Goal: Task Accomplishment & Management: Use online tool/utility

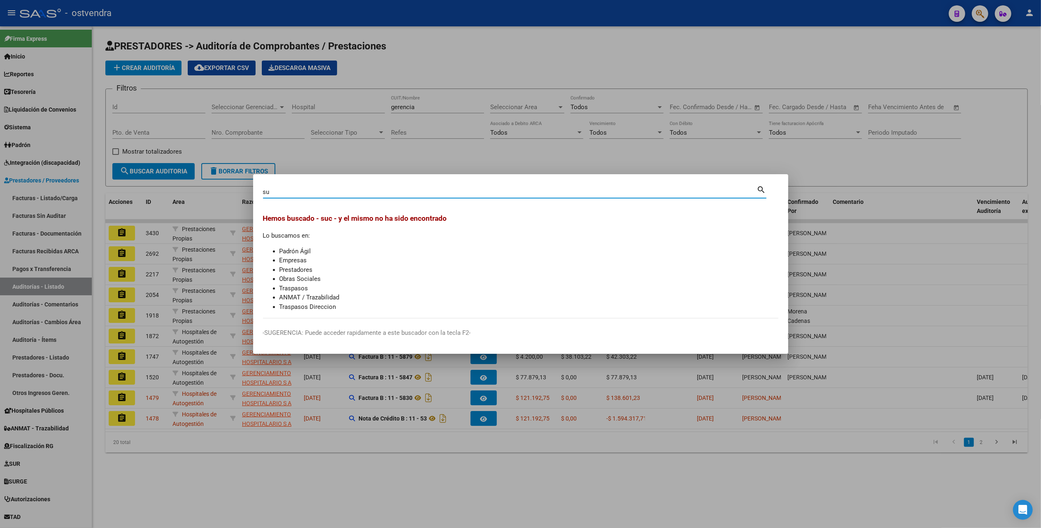
type input "s"
click at [730, 160] on div at bounding box center [520, 264] width 1041 height 528
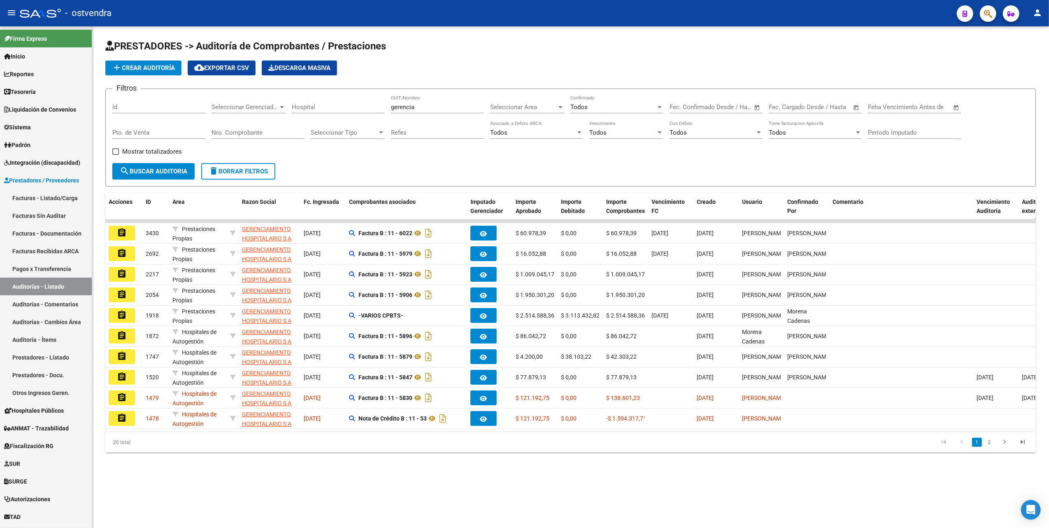
click at [512, 501] on mat-sidenav-content "PRESTADORES -> Auditoría de Comprobantes / Prestaciones add Crear Auditoría clo…" at bounding box center [570, 276] width 957 height 501
click at [35, 336] on link "Auditoría - Ítems" at bounding box center [46, 340] width 92 height 18
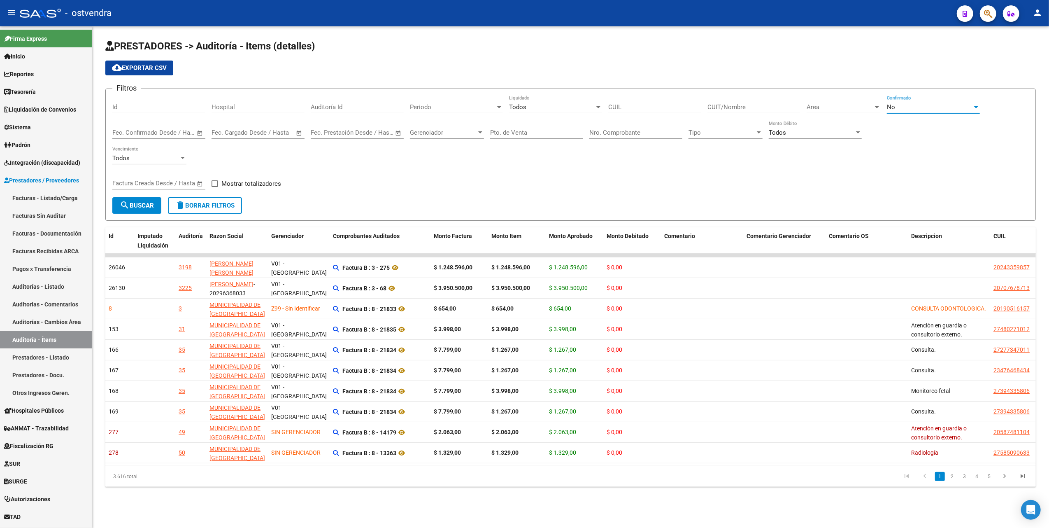
click at [925, 107] on div "No" at bounding box center [930, 106] width 86 height 7
click at [924, 72] on span "Todos" at bounding box center [933, 70] width 93 height 19
click at [879, 108] on div at bounding box center [877, 107] width 7 height 7
click at [842, 127] on span "Todas" at bounding box center [860, 126] width 107 height 19
click at [483, 132] on div at bounding box center [480, 132] width 7 height 7
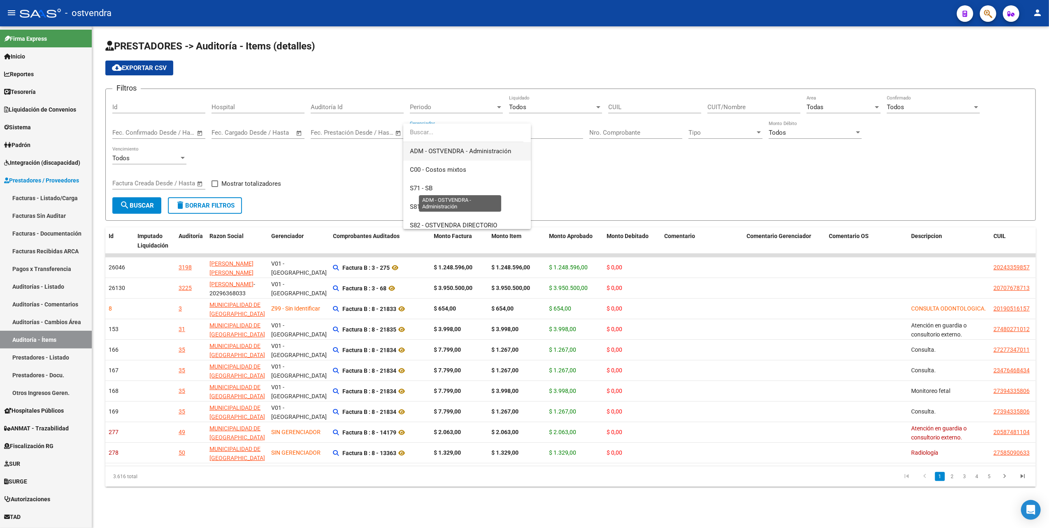
scroll to position [55, 0]
click at [432, 185] on span "S81 - OSTVENDRA" at bounding box center [435, 188] width 51 height 7
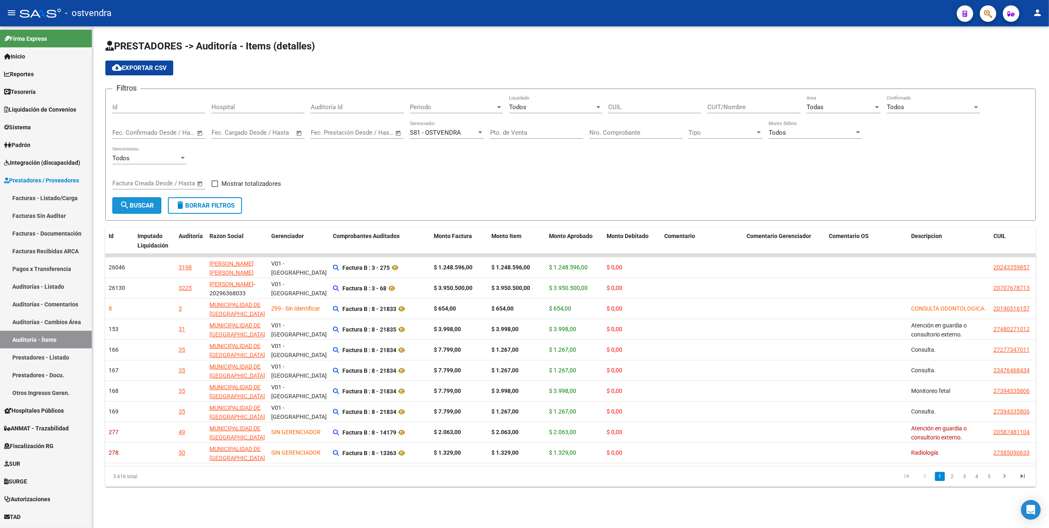
click at [137, 206] on span "search Buscar" at bounding box center [137, 205] width 34 height 7
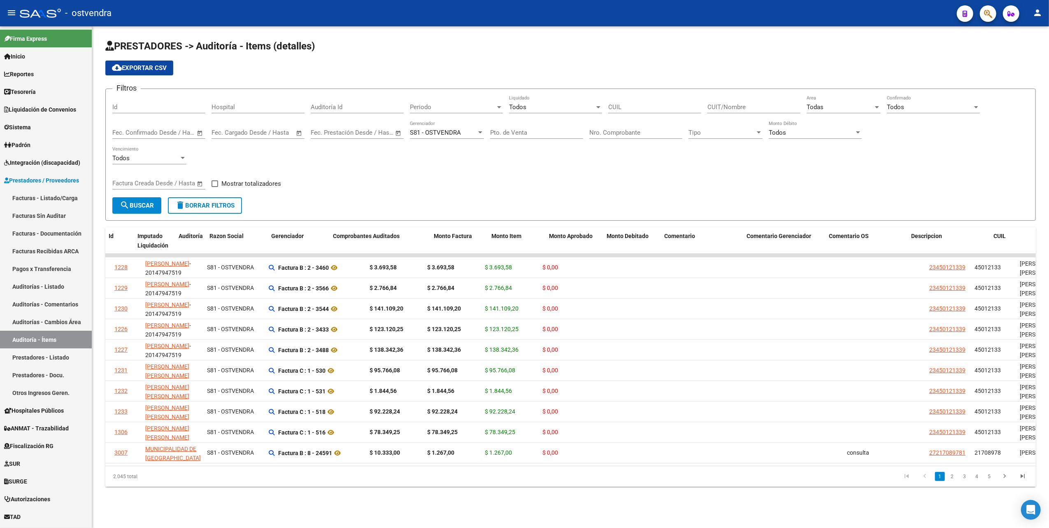
scroll to position [0, 0]
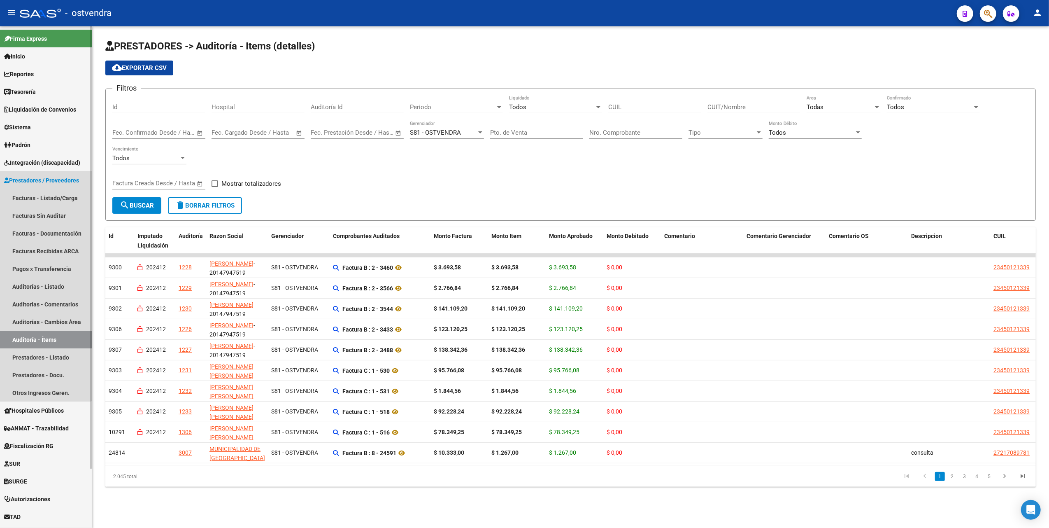
click at [40, 179] on span "Prestadores / Proveedores" at bounding box center [41, 180] width 75 height 9
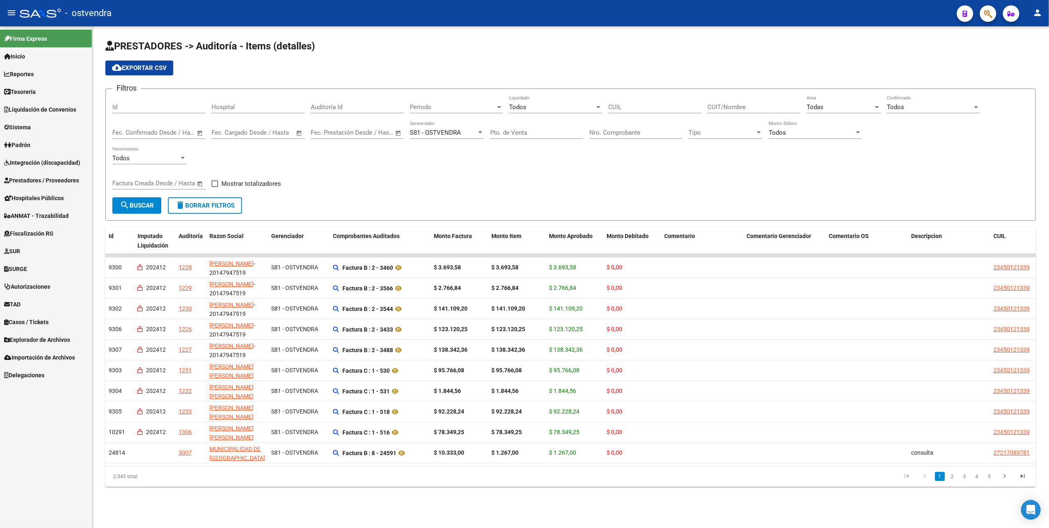
click at [41, 179] on span "Prestadores / Proveedores" at bounding box center [41, 180] width 75 height 9
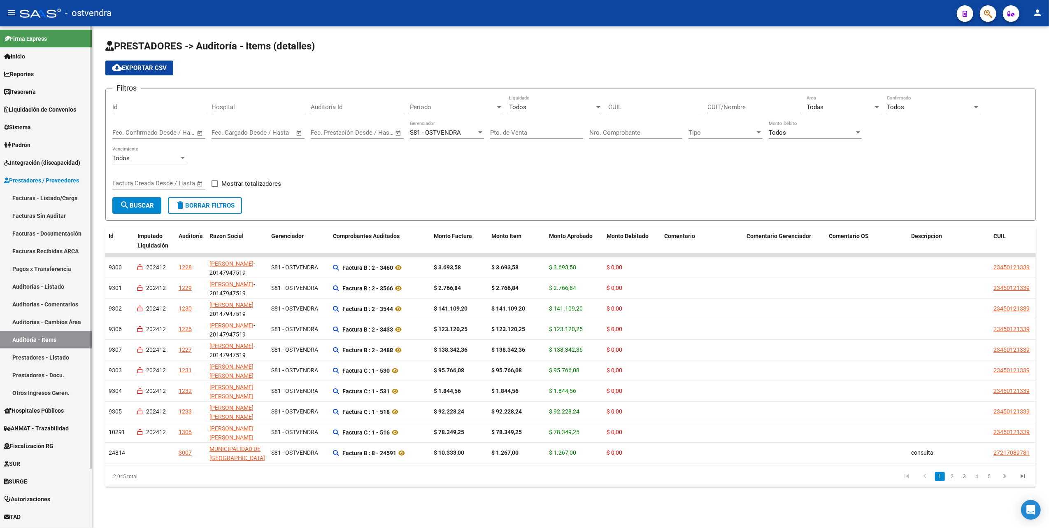
click at [43, 334] on link "Auditoría - Ítems" at bounding box center [46, 340] width 92 height 18
click at [756, 103] on input "CUIT/Nombre" at bounding box center [754, 106] width 93 height 7
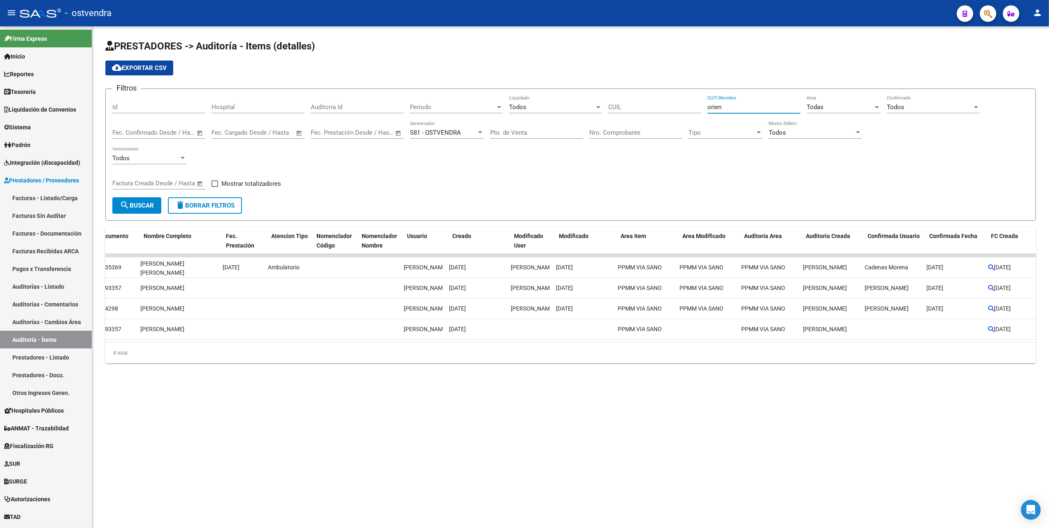
scroll to position [0, 941]
type input "orien"
click at [807, 430] on mat-sidenav-content "PRESTADORES -> Auditoría - Items (detalles) cloud_download Exportar CSV Filtros…" at bounding box center [570, 276] width 957 height 501
click at [643, 406] on mat-sidenav-content "PRESTADORES -> Auditoría - Items (detalles) cloud_download Exportar CSV Filtros…" at bounding box center [570, 276] width 957 height 501
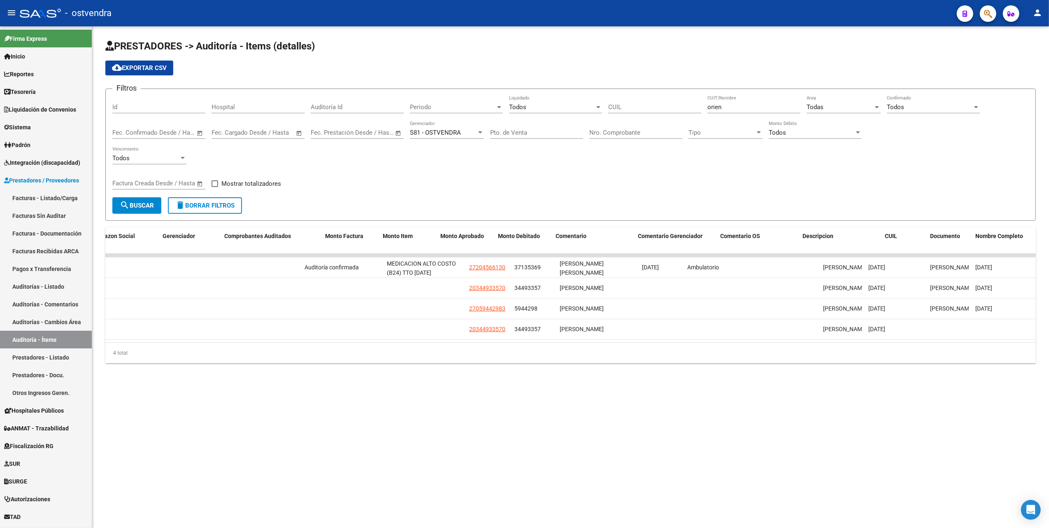
scroll to position [0, 0]
